Goal: Navigation & Orientation: Find specific page/section

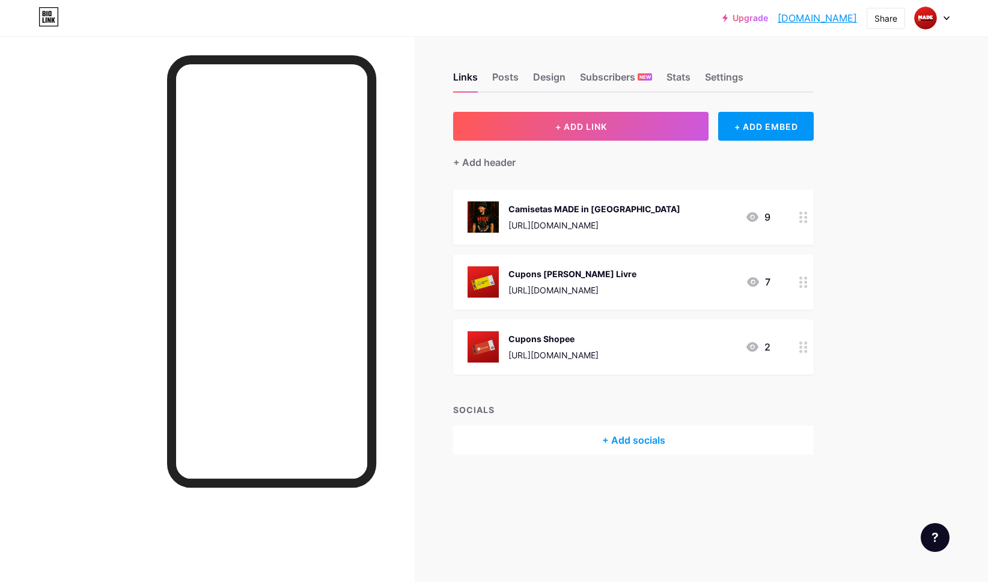
click at [756, 218] on icon at bounding box center [752, 217] width 12 height 10
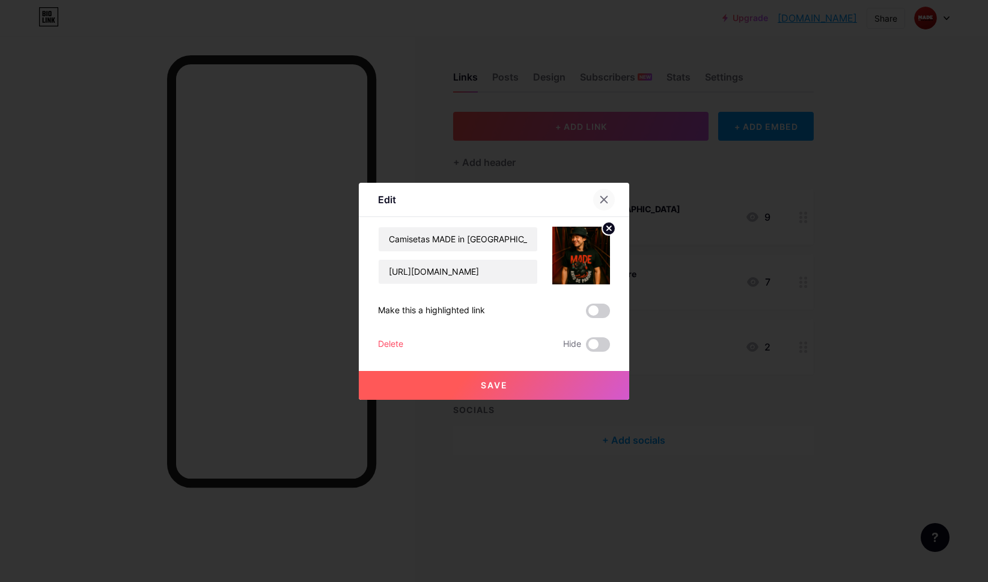
click at [608, 198] on icon at bounding box center [604, 200] width 10 height 10
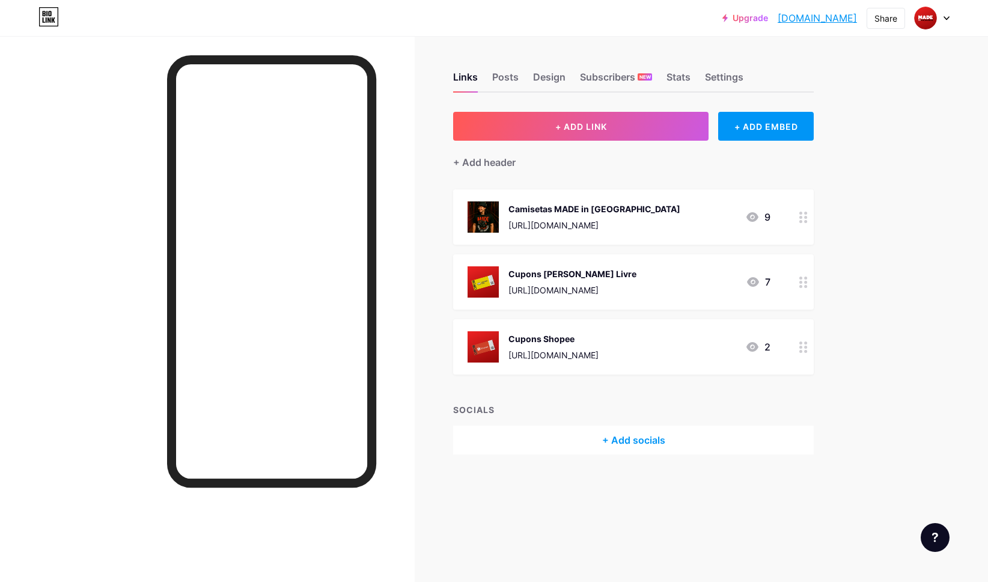
click at [807, 217] on icon at bounding box center [803, 216] width 8 height 11
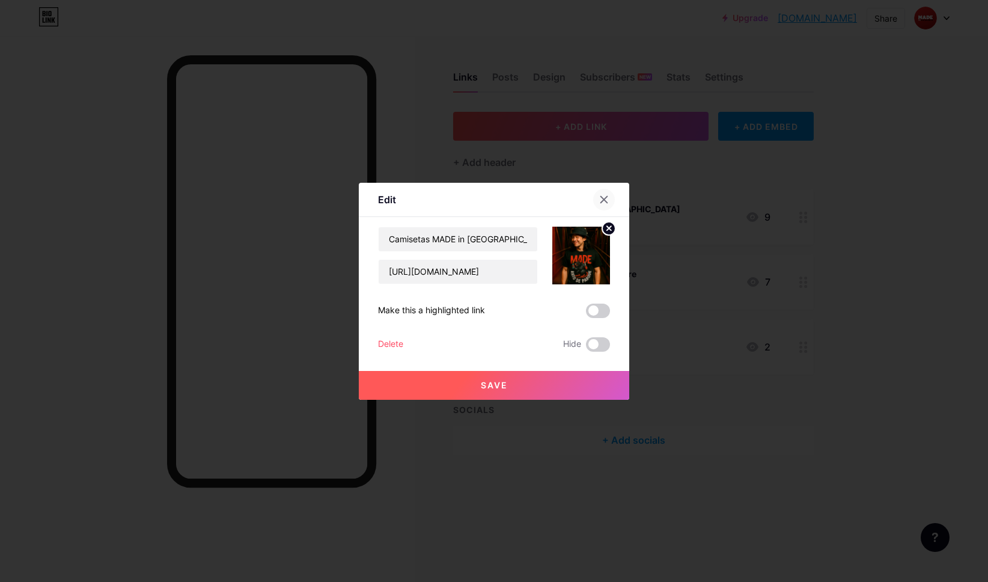
click at [604, 201] on icon at bounding box center [604, 200] width 10 height 10
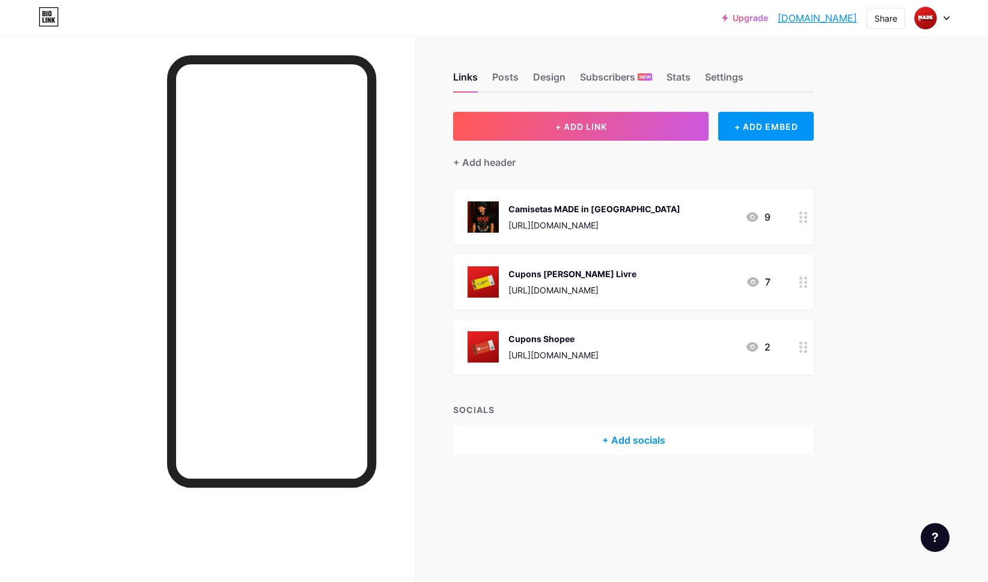
click at [595, 219] on div "[URL][DOMAIN_NAME]" at bounding box center [594, 225] width 172 height 13
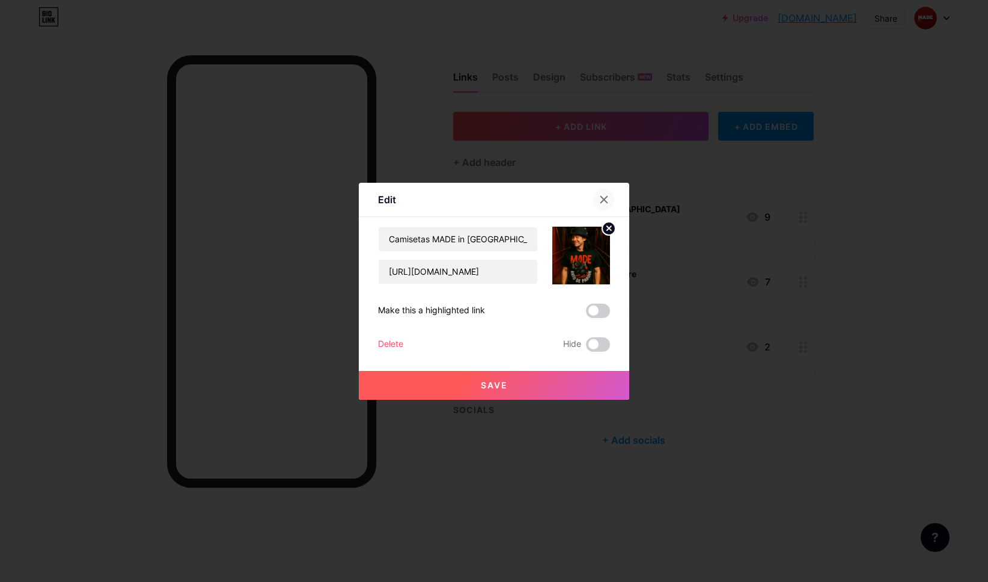
click at [596, 204] on div at bounding box center [604, 200] width 22 height 22
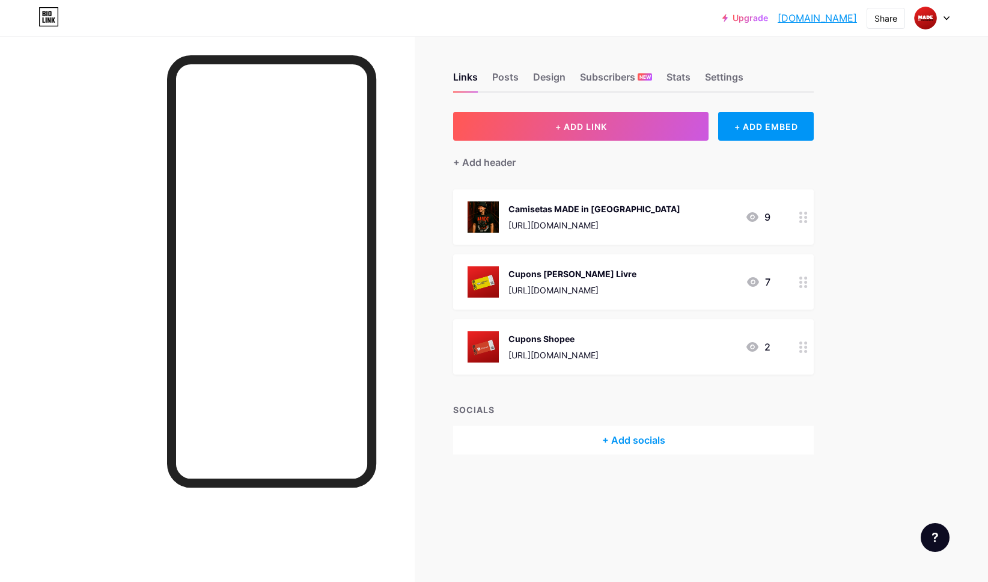
click at [763, 216] on div "9" at bounding box center [757, 217] width 25 height 14
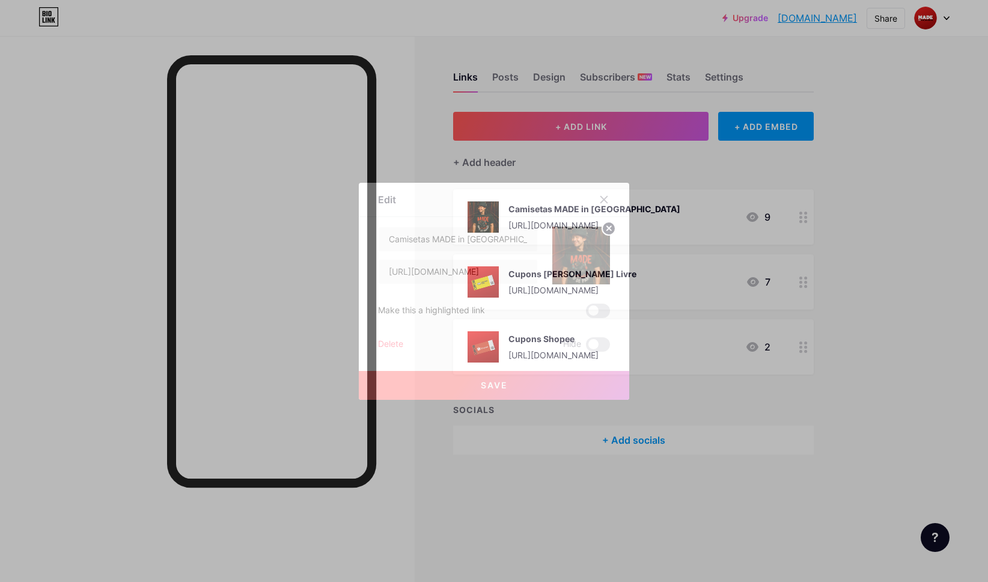
click at [594, 196] on div at bounding box center [604, 200] width 22 height 22
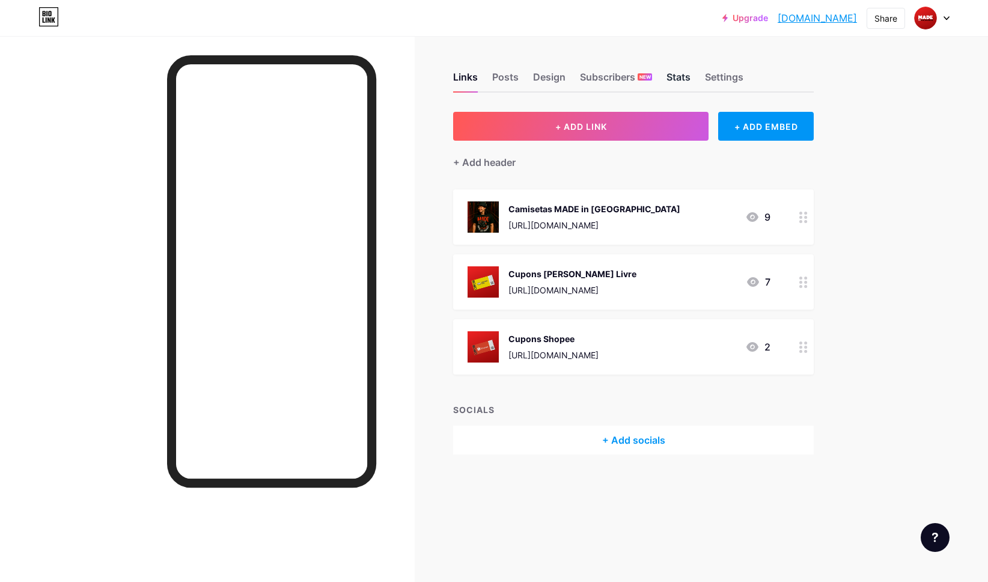
click at [687, 76] on div "Stats" at bounding box center [678, 81] width 24 height 22
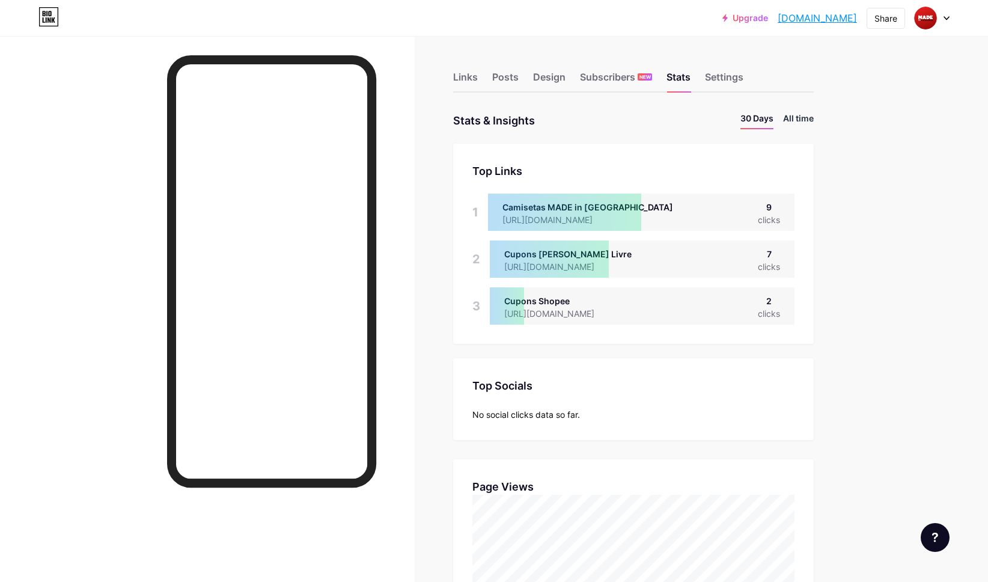
click at [797, 122] on li "All time" at bounding box center [798, 120] width 31 height 17
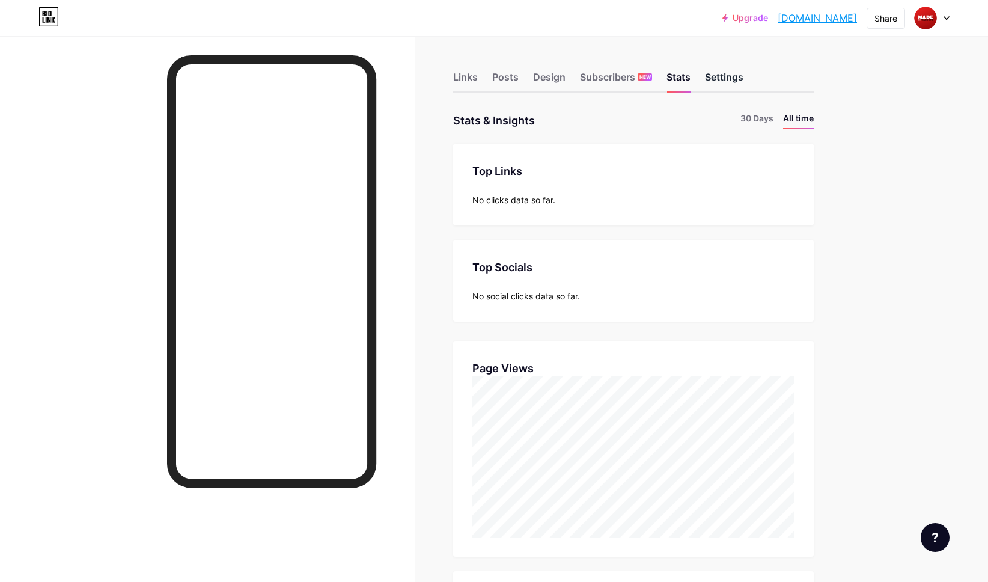
click at [722, 81] on div "Settings" at bounding box center [724, 81] width 38 height 22
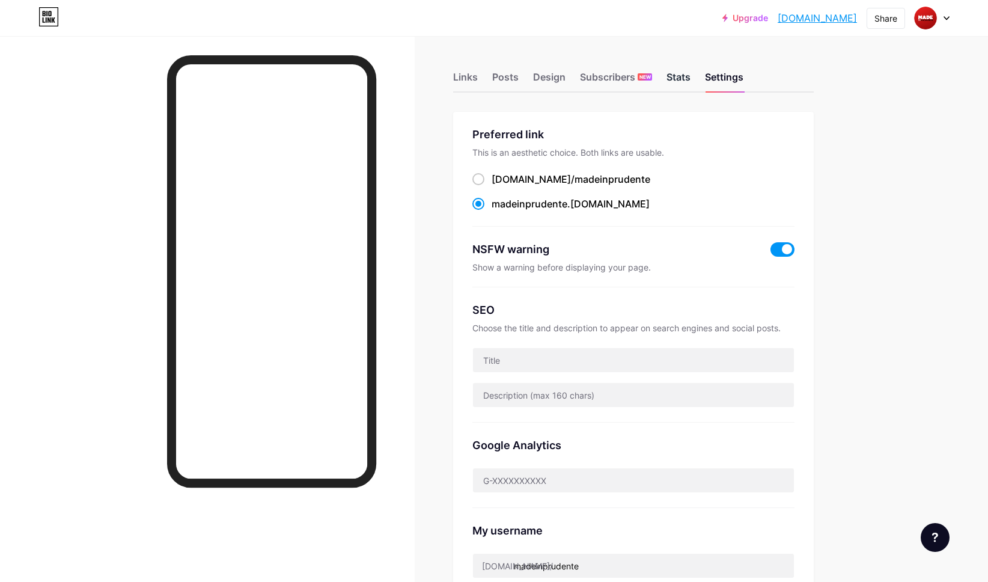
click at [679, 77] on div "Stats" at bounding box center [678, 81] width 24 height 22
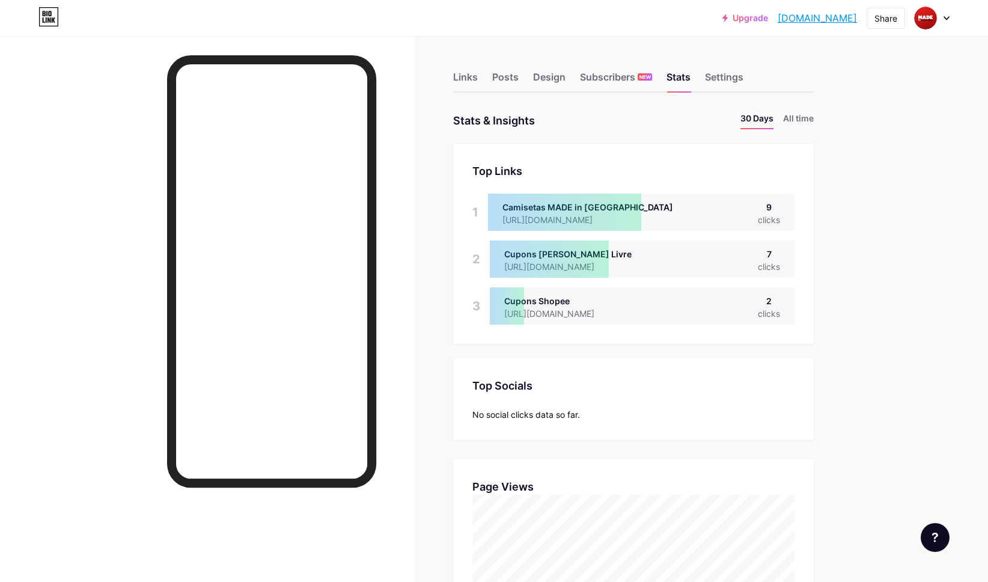
scroll to position [582, 988]
click at [949, 19] on div "Upgrade madeinprudente.... madeinprudente.bio.link Share Switch accounts Made i…" at bounding box center [494, 18] width 988 height 22
click at [945, 19] on icon at bounding box center [946, 18] width 6 height 4
click at [898, 134] on link "Account settings" at bounding box center [874, 136] width 149 height 32
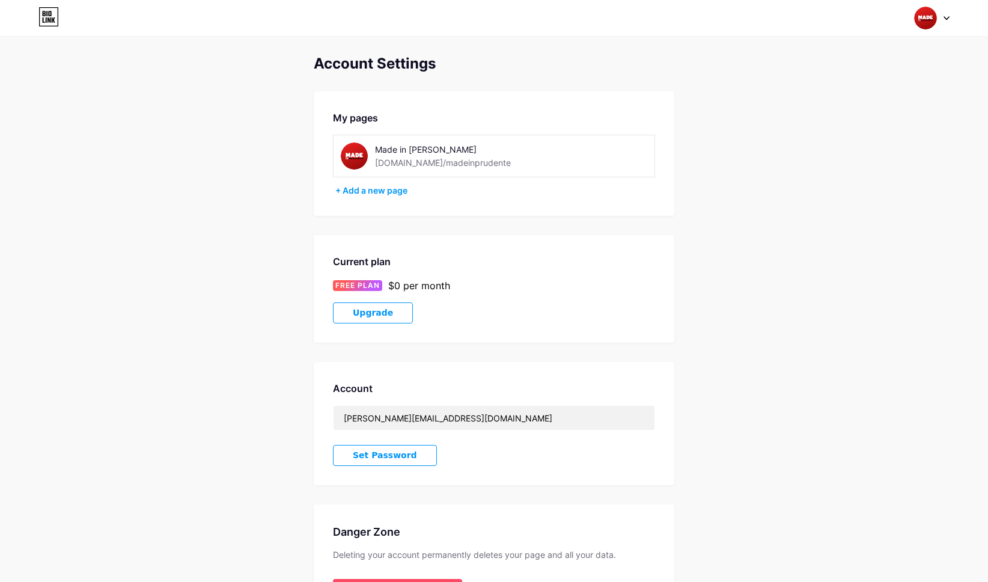
click at [944, 23] on div at bounding box center [931, 18] width 35 height 22
click at [754, 84] on div "Account Settings My pages Made in Prudente bio.link/madeinprudente + Add a new …" at bounding box center [494, 338] width 988 height 567
click at [58, 23] on icon at bounding box center [48, 16] width 20 height 19
